Goal: Transaction & Acquisition: Purchase product/service

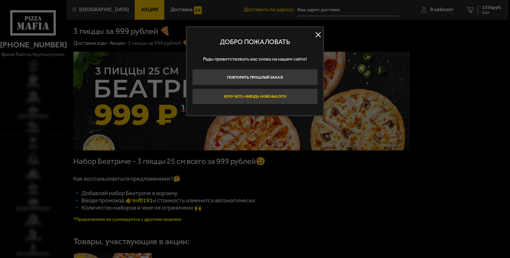
type input "[STREET_ADDRESS]"
click at [319, 33] on button at bounding box center [318, 35] width 10 height 10
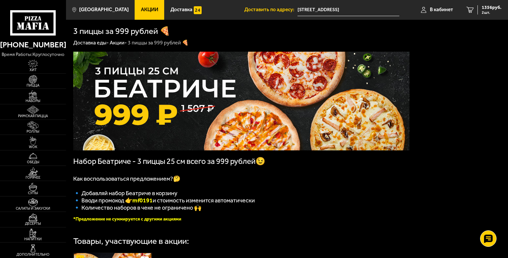
click at [139, 6] on link "Акции" at bounding box center [150, 10] width 30 height 20
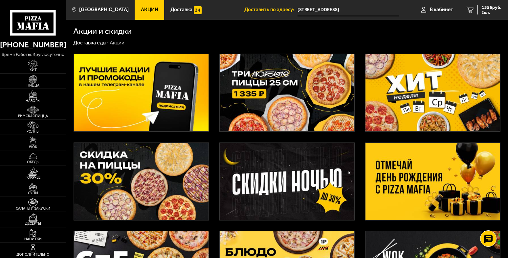
click at [393, 176] on img at bounding box center [433, 181] width 135 height 77
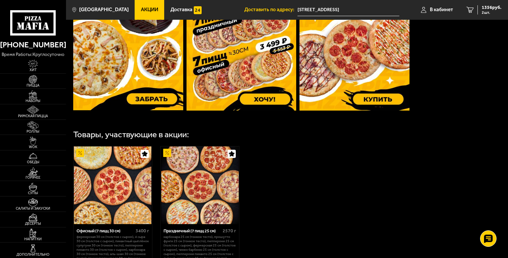
scroll to position [329, 0]
